Goal: Communication & Community: Answer question/provide support

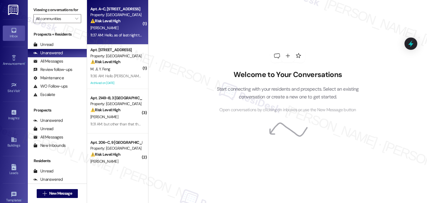
click at [122, 34] on div "11:37 AM: Hello, as of last night the stains were still on the carpet. Did main…" at bounding box center [171, 35] width 163 height 5
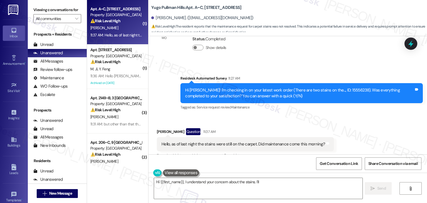
scroll to position [136, 0]
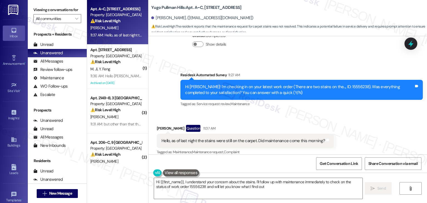
type textarea "Hi {{first_name}}, I understand your concern about the stains. I'll follow up w…"
click at [296, 121] on div "Received via SMS [PERSON_NAME] Question 11:37 AM Hello, as of last night the st…" at bounding box center [246, 141] width 186 height 40
click at [336, 114] on div "Received via SMS [PERSON_NAME] Question 11:37 AM Hello, as of last night the st…" at bounding box center [288, 136] width 279 height 48
click at [271, 138] on div "Hello, as of last night the stains were still on the carpet. Did maintenance co…" at bounding box center [244, 141] width 164 height 6
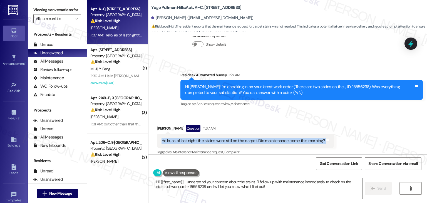
click at [271, 138] on div "Hello, as of last night the stains were still on the carpet. Did maintenance co…" at bounding box center [244, 141] width 164 height 6
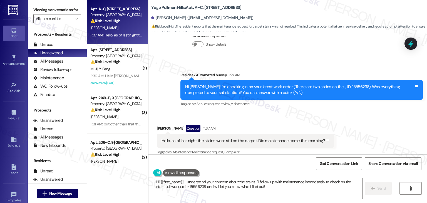
click at [297, 105] on div "Survey, sent via SMS Residesk Automated Survey 11:27 AM Hi [PERSON_NAME]! I'm c…" at bounding box center [301, 90] width 251 height 45
click at [228, 138] on div "Hello, as of last night the stains were still on the carpet. Did maintenance co…" at bounding box center [244, 141] width 164 height 6
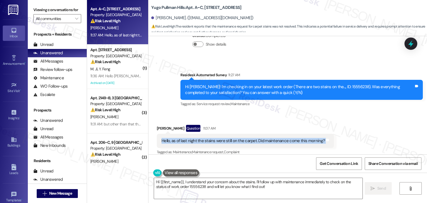
click at [228, 138] on div "Hello, as of last night the stains were still on the carpet. Did maintenance co…" at bounding box center [244, 141] width 164 height 6
copy div "Hello, as of last night the stains were still on the carpet. Did maintenance co…"
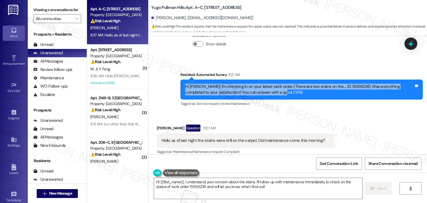
drag, startPoint x: 267, startPoint y: 88, endPoint x: 180, endPoint y: 83, distance: 87.2
click at [181, 83] on div "Hi [PERSON_NAME]! I'm checking in on your latest work order (There are two stai…" at bounding box center [302, 90] width 243 height 20
copy div "Hi [PERSON_NAME]! I'm checking in on your latest work order (There are two stai…"
click at [412, 43] on icon at bounding box center [411, 44] width 7 height 9
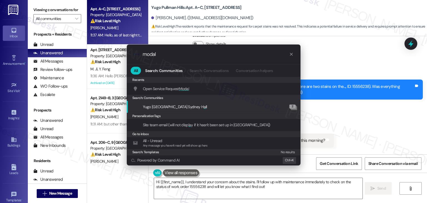
type input "modal"
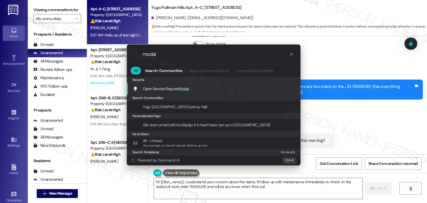
click at [187, 88] on span "Modal" at bounding box center [184, 88] width 10 height 5
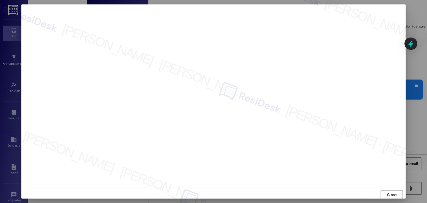
scroll to position [0, 0]
click at [394, 193] on span "Close" at bounding box center [392, 195] width 10 height 6
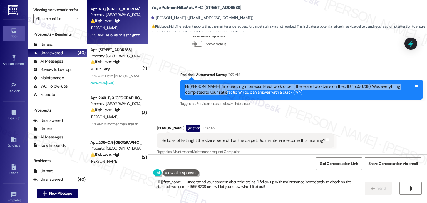
drag, startPoint x: 205, startPoint y: 86, endPoint x: 174, endPoint y: 78, distance: 31.6
click at [176, 78] on div "Survey, sent via SMS Residesk Automated Survey 11:27 AM Hi [PERSON_NAME]! I'm c…" at bounding box center [301, 90] width 251 height 45
copy div "Hi [PERSON_NAME]! I'm checking in on your latest work order (There are two stai…"
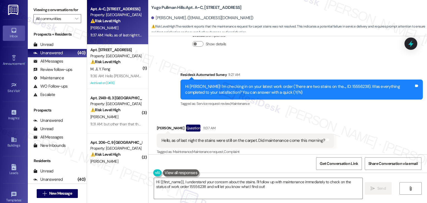
click at [219, 138] on div "Hello, as of last night the stains were still on the carpet. Did maintenance co…" at bounding box center [244, 141] width 164 height 6
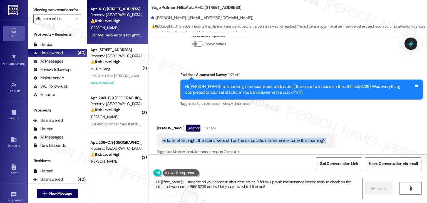
click at [219, 138] on div "Hello, as of last night the stains were still on the carpet. Did maintenance co…" at bounding box center [244, 141] width 164 height 6
copy div "Hello, as of last night the stains were still on the carpet. Did maintenance co…"
click at [229, 184] on textarea "Hi {{first_name}}, I understand your concern about the stains. I'll follow up w…" at bounding box center [258, 188] width 208 height 21
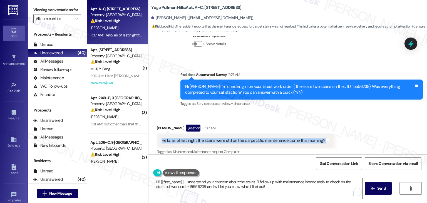
click at [244, 188] on textarea "Hi {{first_name}}, I understand your concern about the stains. I'll follow up w…" at bounding box center [258, 188] width 208 height 21
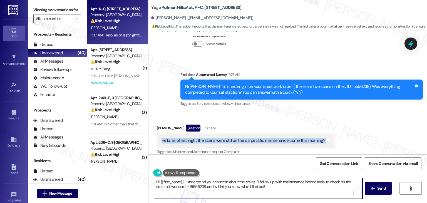
click at [229, 184] on textarea "Hi {{first_name}}, I understand your concern about the stains. I'll follow up w…" at bounding box center [258, 188] width 208 height 21
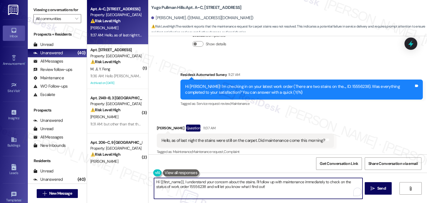
click at [229, 184] on textarea "Hi {{first_name}}, I understand your concern about the stains. I'll follow up w…" at bounding box center [258, 188] width 208 height 21
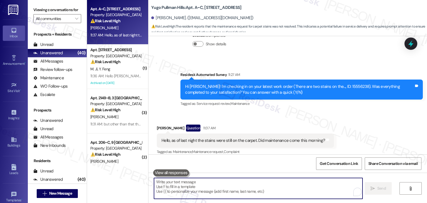
paste textarea "Hi [PERSON_NAME], thanks for the update! I checked the work order notes and mai…"
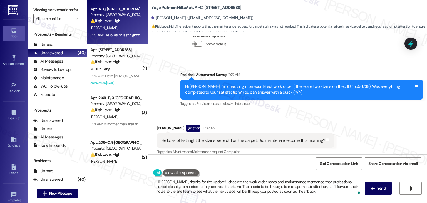
click at [278, 163] on div "Get Conversation Link Share Conversation via email" at bounding box center [288, 163] width 279 height 18
click at [379, 189] on span "Send" at bounding box center [382, 189] width 9 height 6
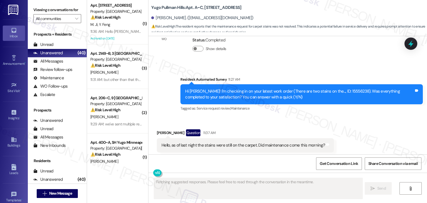
scroll to position [132, 0]
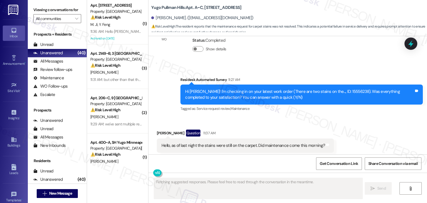
click at [330, 89] on div "Hi [PERSON_NAME]! I'm checking in on your latest work order (There are two stai…" at bounding box center [299, 95] width 229 height 12
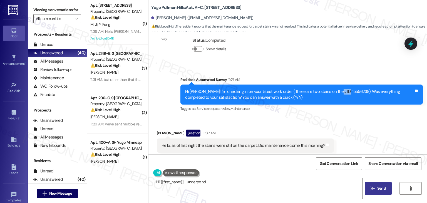
copy div "15556238"
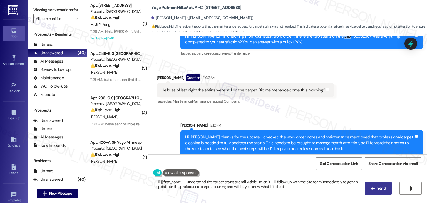
type textarea "Hi {{first_name}}, I understand the carpet stains are still visible. I'm on it …"
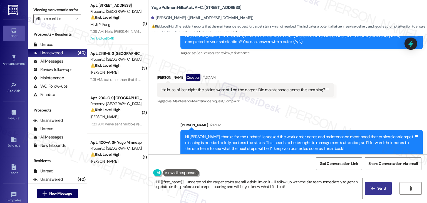
click at [376, 110] on div "Sent via SMS [PERSON_NAME] 12:12 PM Hi [PERSON_NAME], thanks for the update! I …" at bounding box center [288, 135] width 279 height 51
click at [415, 43] on icon at bounding box center [410, 43] width 9 height 9
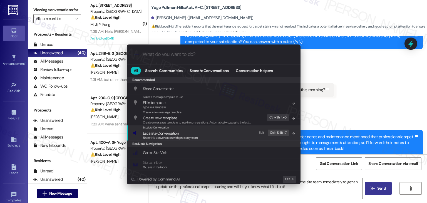
click at [163, 137] on span "Share this conversation with property team" at bounding box center [170, 138] width 55 height 4
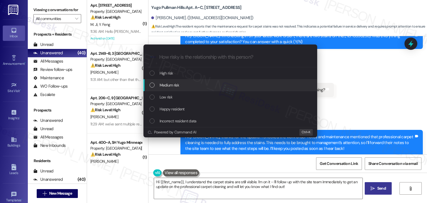
click at [151, 86] on div "List of options" at bounding box center [152, 85] width 5 height 5
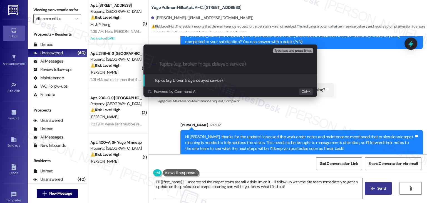
paste input "Follow-Up on Carpet Stains – WO #15556238 (Professional Cleaning Needed)"
type input "Follow-Up on Carpet Stains – WO #15556238 (Professional Cleaning Needed)"
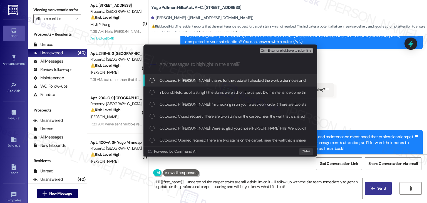
scroll to position [0, 0]
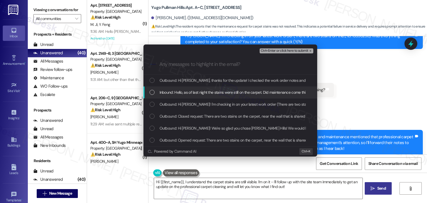
click at [153, 91] on div "List of options" at bounding box center [152, 92] width 5 height 5
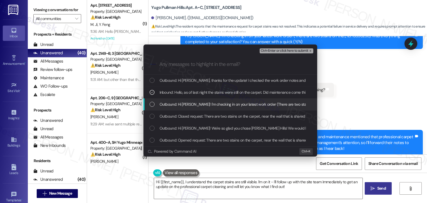
click at [152, 105] on div "List of options" at bounding box center [152, 104] width 5 height 5
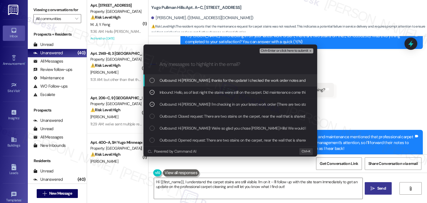
click at [302, 51] on span "Ctrl+Enter or click here to submit" at bounding box center [285, 51] width 48 height 4
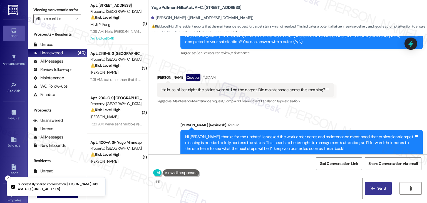
scroll to position [136, 0]
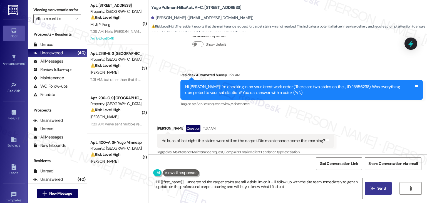
type textarea "Hi {{first_name}}, I understand the carpet stains are still visible. I'm on it …"
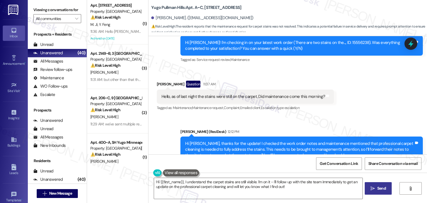
scroll to position [196, 0]
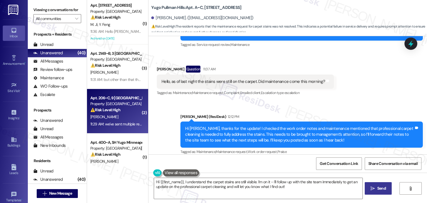
click at [121, 102] on div "Property: [GEOGRAPHIC_DATA]" at bounding box center [115, 104] width 51 height 6
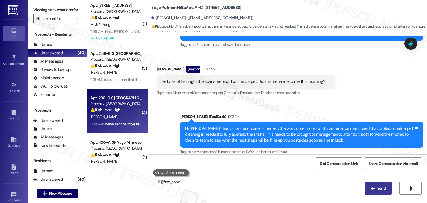
type textarea "Hi {{first_name}},"
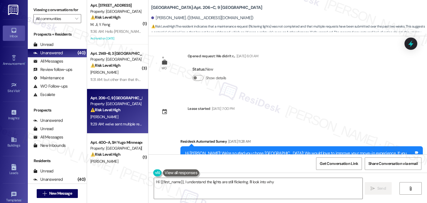
scroll to position [222, 0]
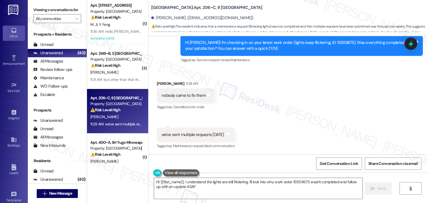
type textarea "Hi {{first_name}}, I understand the lights are still flickering. I'll look into…"
click at [308, 112] on div "Received via SMS [PERSON_NAME] 11:28 AM nobody came to fix them Tags and notes …" at bounding box center [288, 111] width 279 height 86
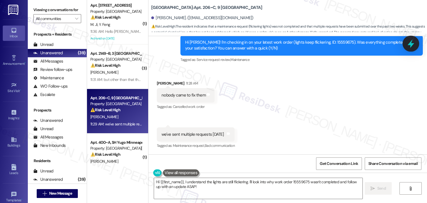
click at [411, 41] on icon at bounding box center [410, 43] width 9 height 9
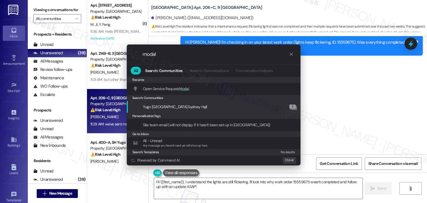
type input "modal"
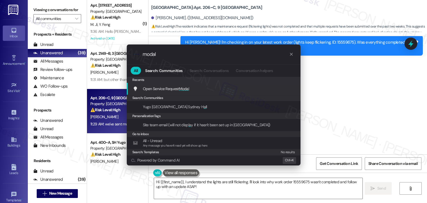
click at [197, 88] on div "Open Service Request Modal Add shortcut" at bounding box center [214, 89] width 163 height 6
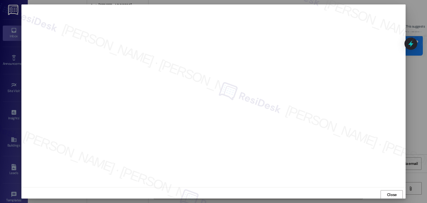
scroll to position [0, 0]
click at [395, 194] on span "Close" at bounding box center [392, 195] width 10 height 6
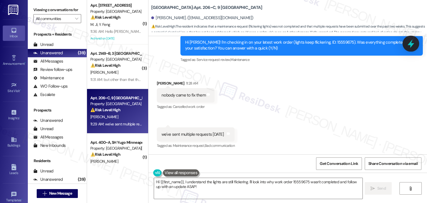
click at [413, 46] on icon at bounding box center [410, 43] width 9 height 9
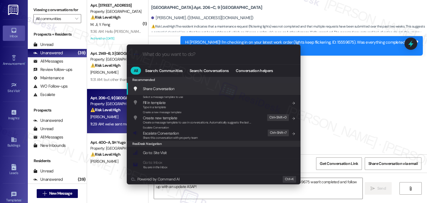
click at [358, 109] on div ".cls-1{fill:#0a055f;}.cls-2{fill:#0cc4c4;} resideskLogoBlueOrange All Search: C…" at bounding box center [213, 101] width 427 height 203
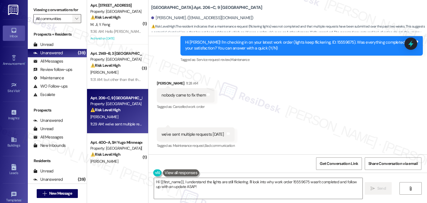
click at [76, 17] on span "" at bounding box center [76, 18] width 5 height 9
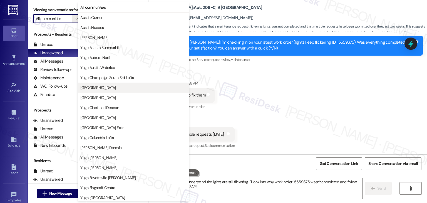
click at [105, 88] on span "[GEOGRAPHIC_DATA]" at bounding box center [97, 88] width 35 height 6
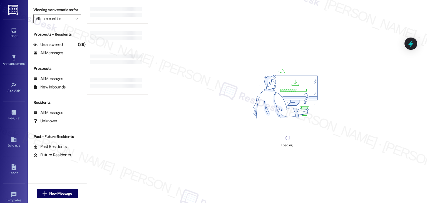
type input "[GEOGRAPHIC_DATA]"
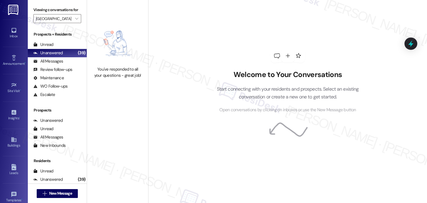
click at [185, 108] on div "Welcome to Your Conversations Start connecting with your residents and prospect…" at bounding box center [287, 101] width 279 height 203
